Goal: Find contact information: Find contact information

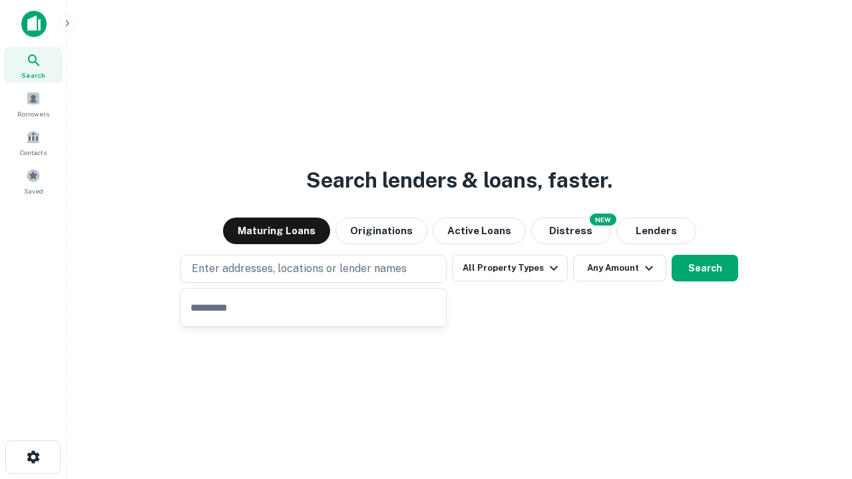
type input "**********"
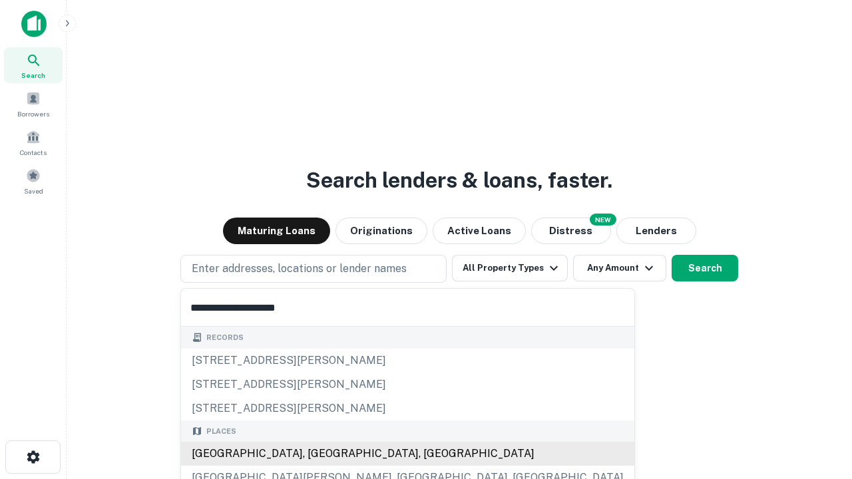
click at [318, 454] on div "Santa Monica, CA, USA" at bounding box center [407, 454] width 453 height 24
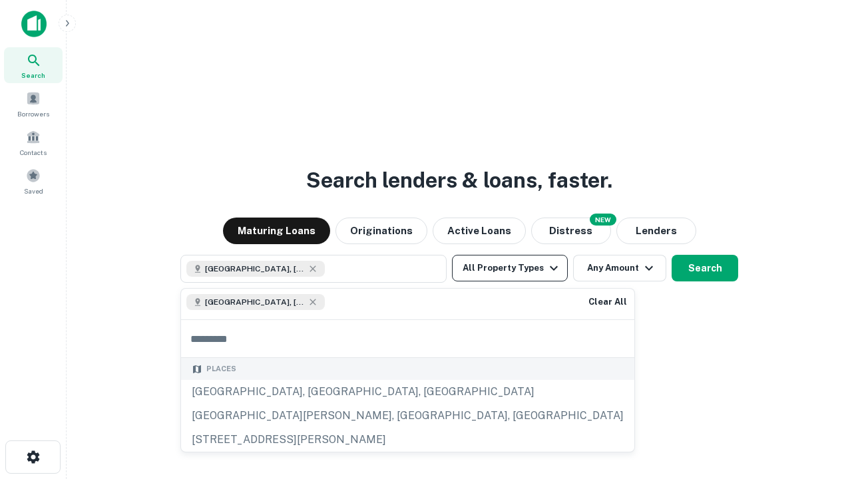
click at [510, 268] on button "All Property Types" at bounding box center [510, 268] width 116 height 27
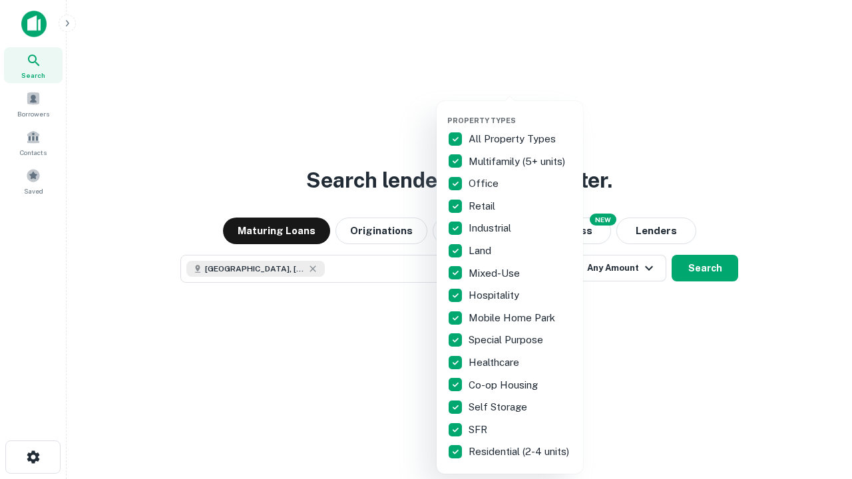
click at [521, 112] on button "button" at bounding box center [520, 112] width 146 height 1
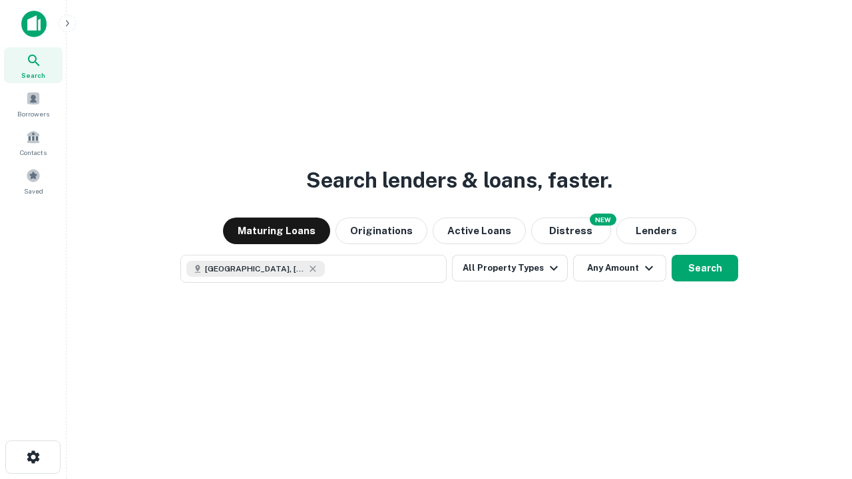
scroll to position [21, 0]
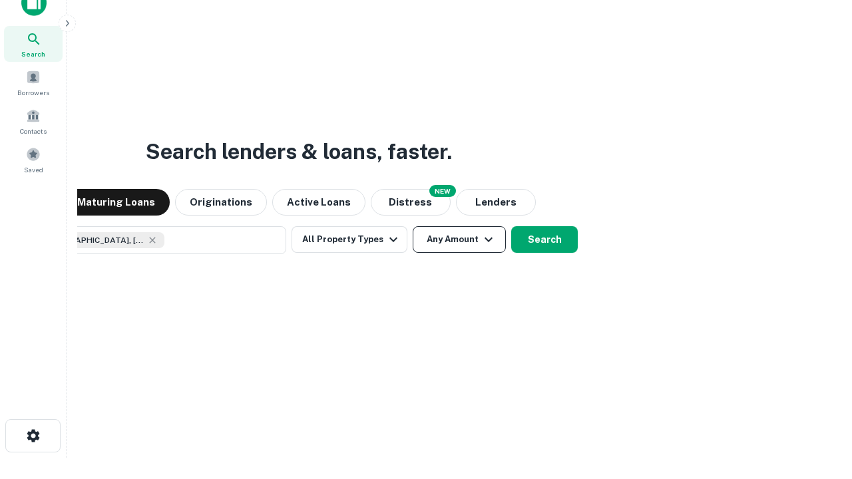
click at [413, 226] on button "Any Amount" at bounding box center [459, 239] width 93 height 27
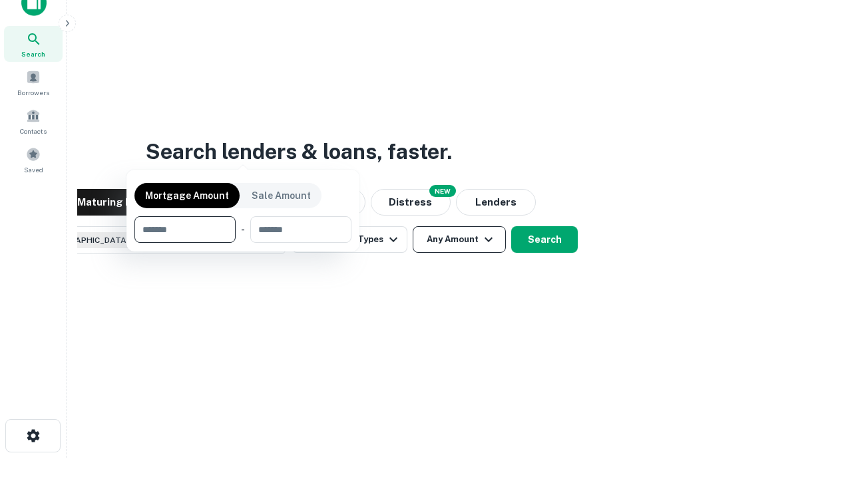
scroll to position [96, 377]
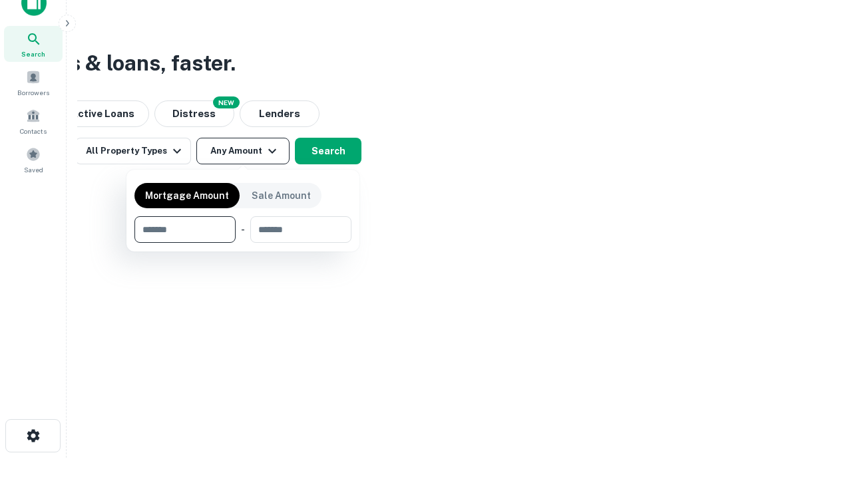
type input "*******"
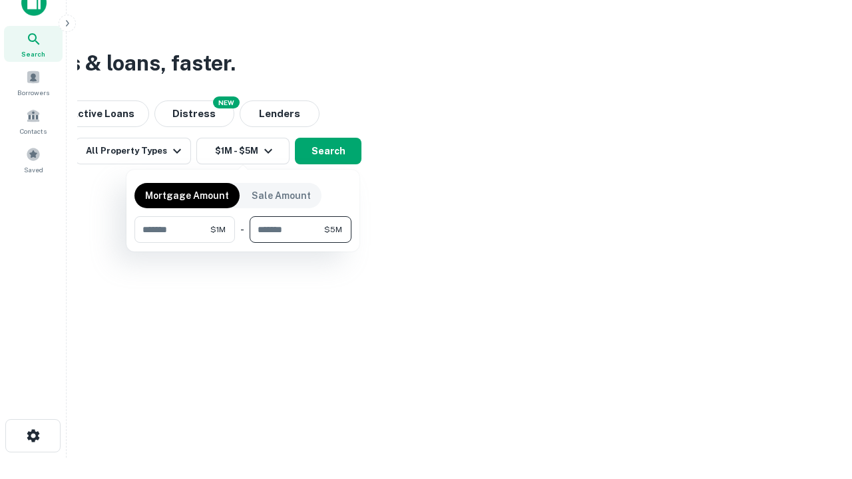
type input "*******"
click at [243, 243] on button "button" at bounding box center [243, 243] width 217 height 1
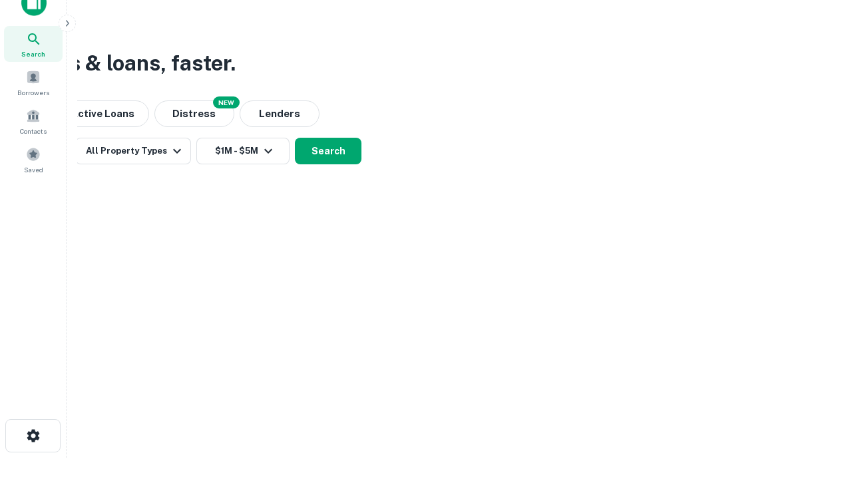
scroll to position [21, 0]
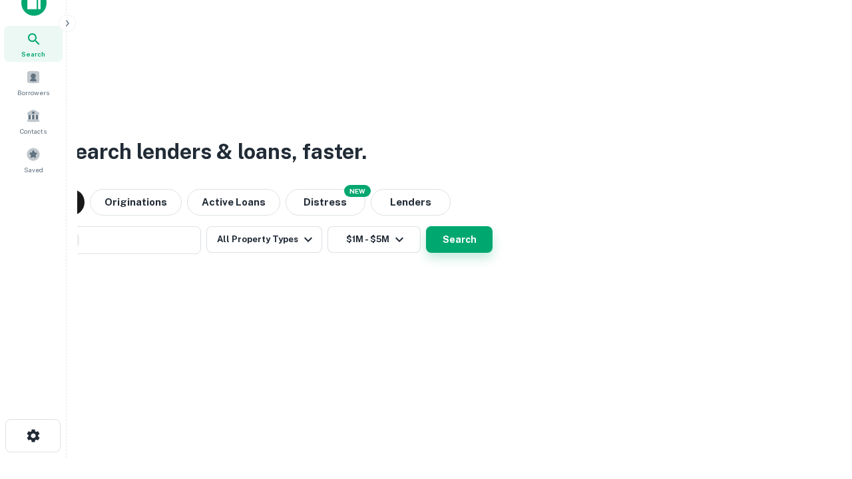
click at [426, 226] on button "Search" at bounding box center [459, 239] width 67 height 27
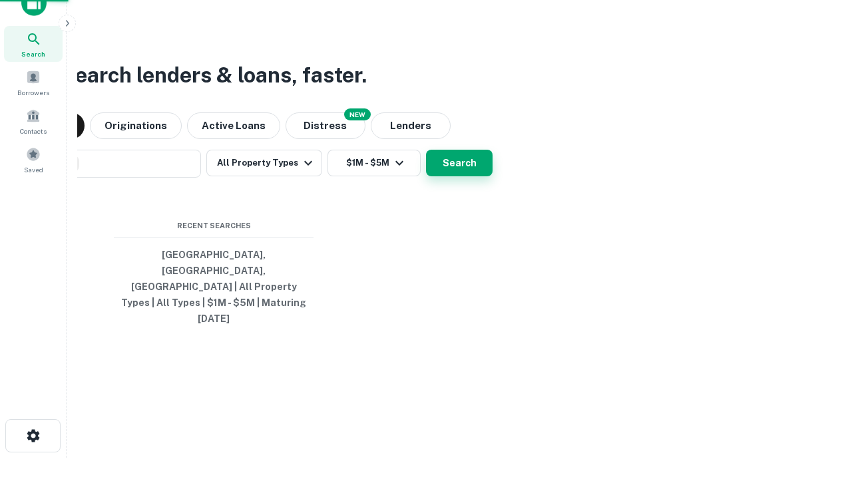
scroll to position [35, 377]
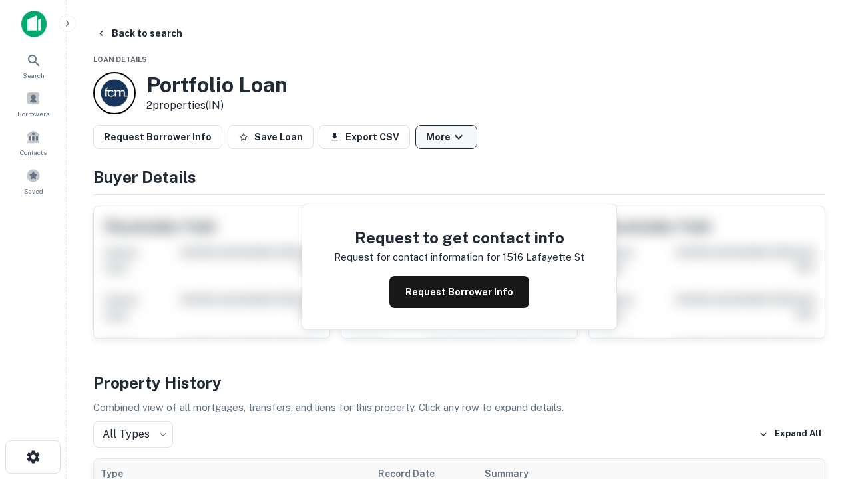
click at [446, 137] on button "More" at bounding box center [446, 137] width 62 height 24
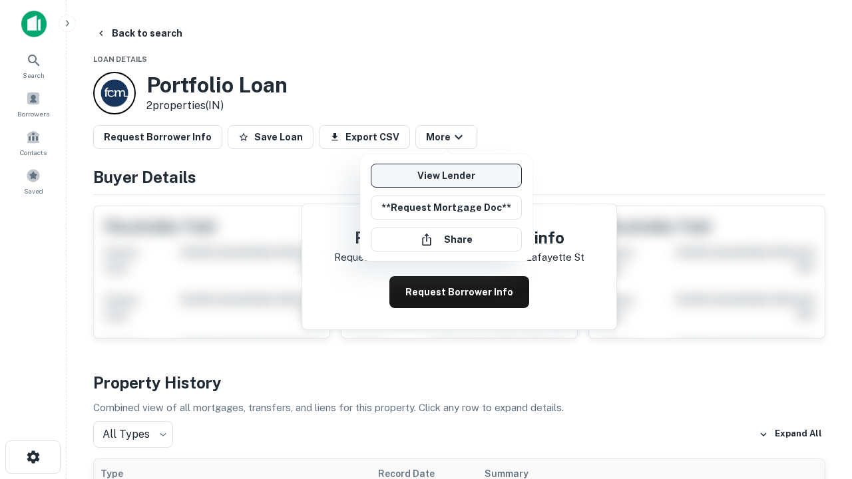
click at [446, 176] on link "View Lender" at bounding box center [446, 176] width 151 height 24
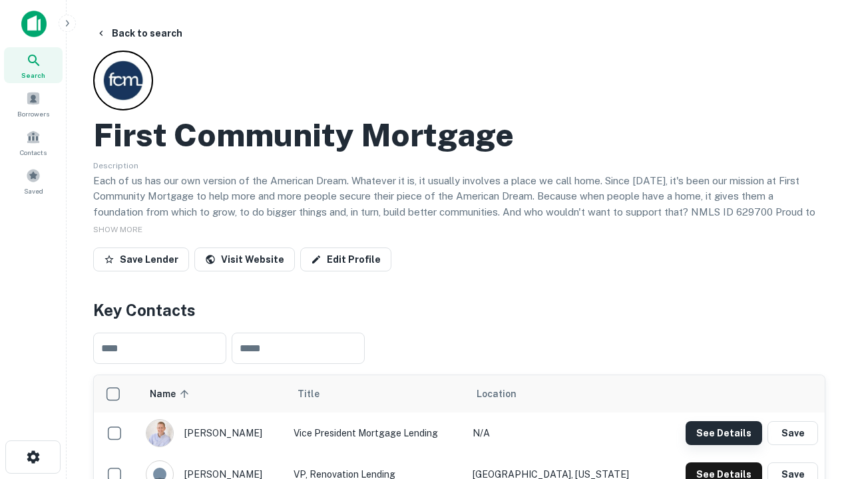
click at [724, 433] on button "See Details" at bounding box center [724, 433] width 77 height 24
click at [33, 457] on icon "button" at bounding box center [33, 457] width 16 height 16
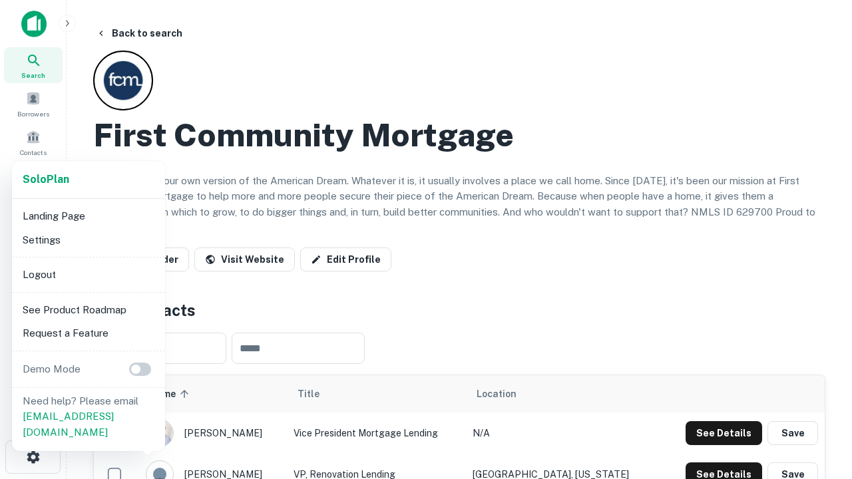
click at [88, 274] on li "Logout" at bounding box center [88, 275] width 142 height 24
